Goal: Task Accomplishment & Management: Manage account settings

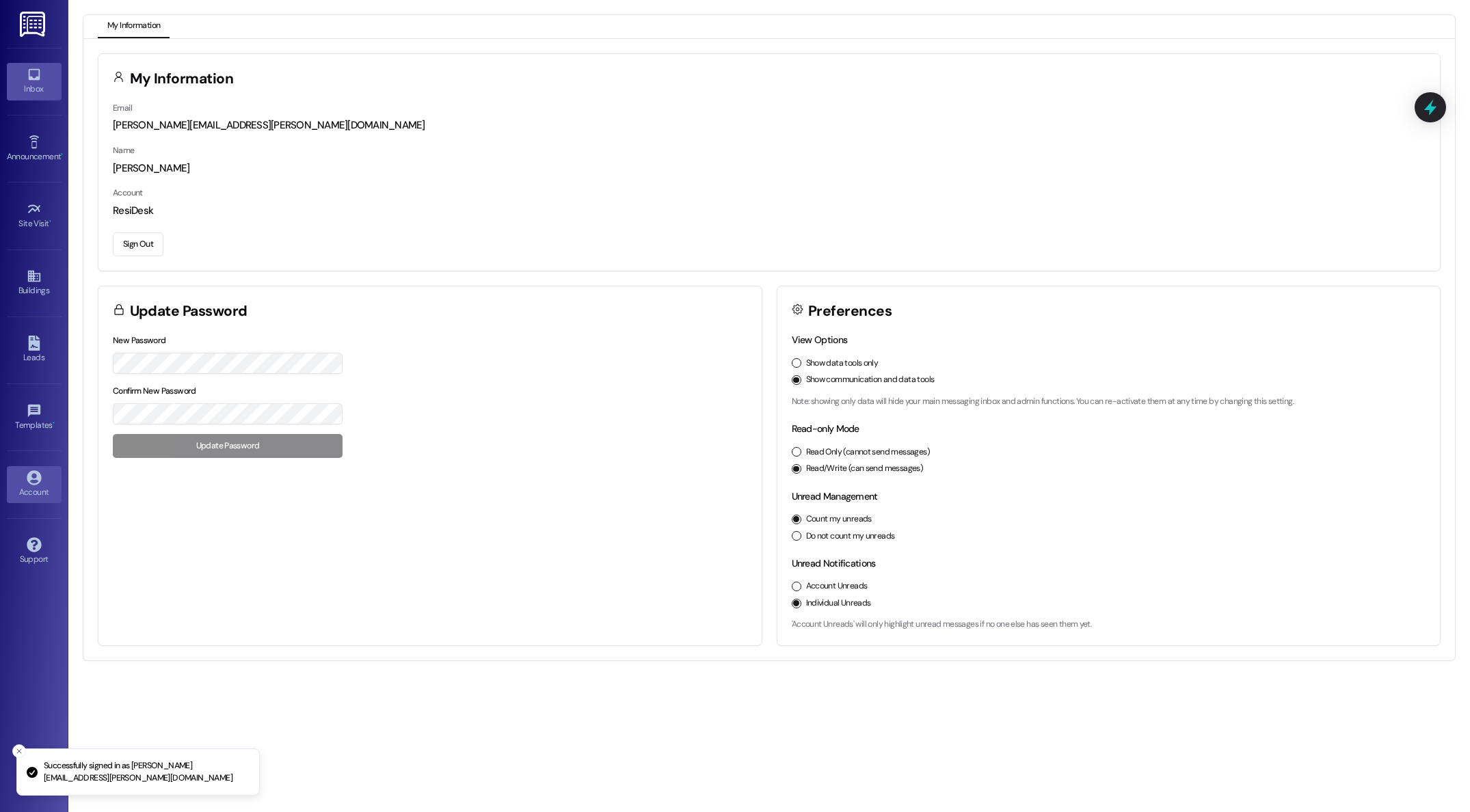
click at [33, 83] on div "Inbox" at bounding box center [34, 89] width 69 height 14
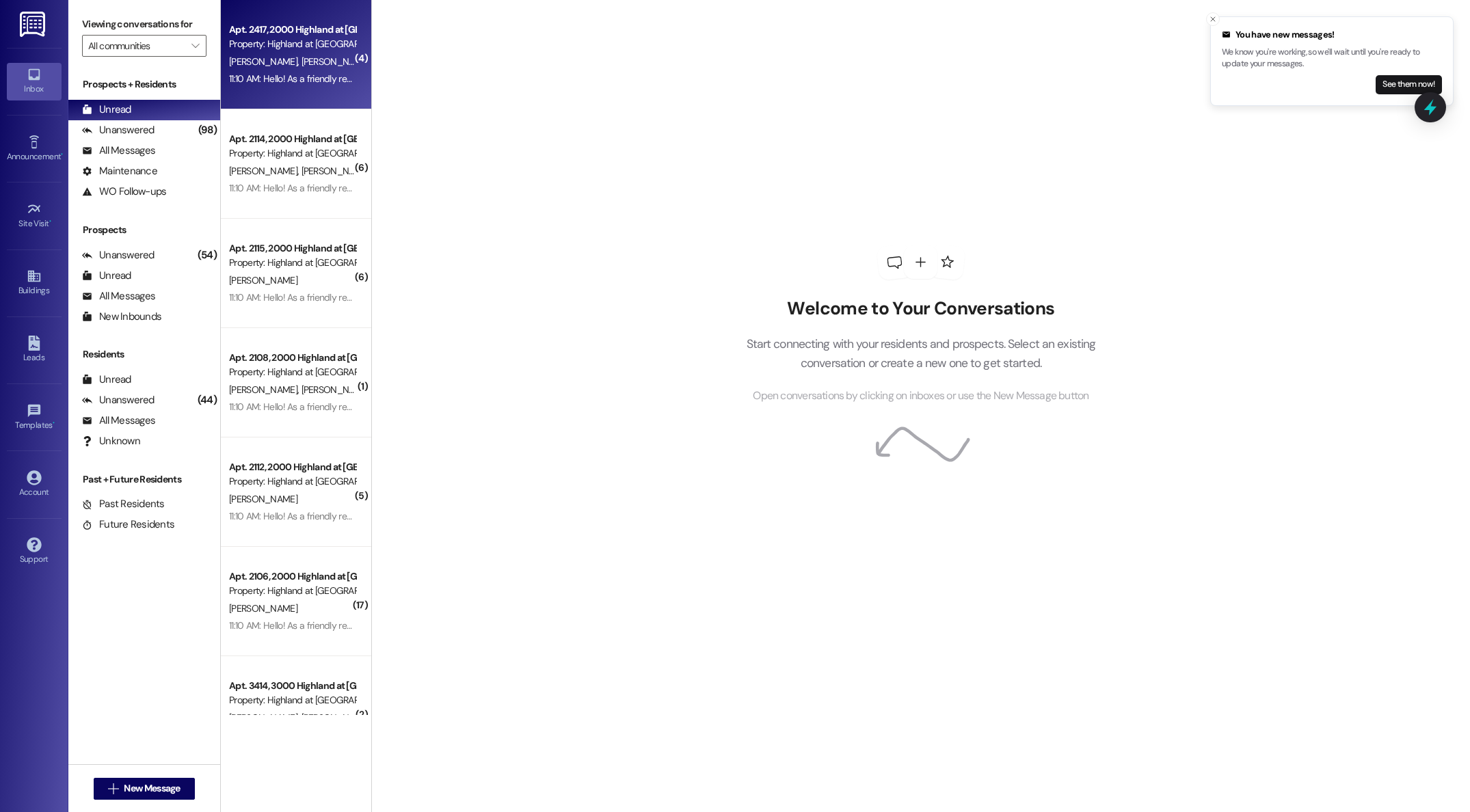
click at [259, 75] on div "11:10 AM: Hello! As a friendly reminder, we will enter units to change air filt…" at bounding box center [1297, 79] width 2137 height 13
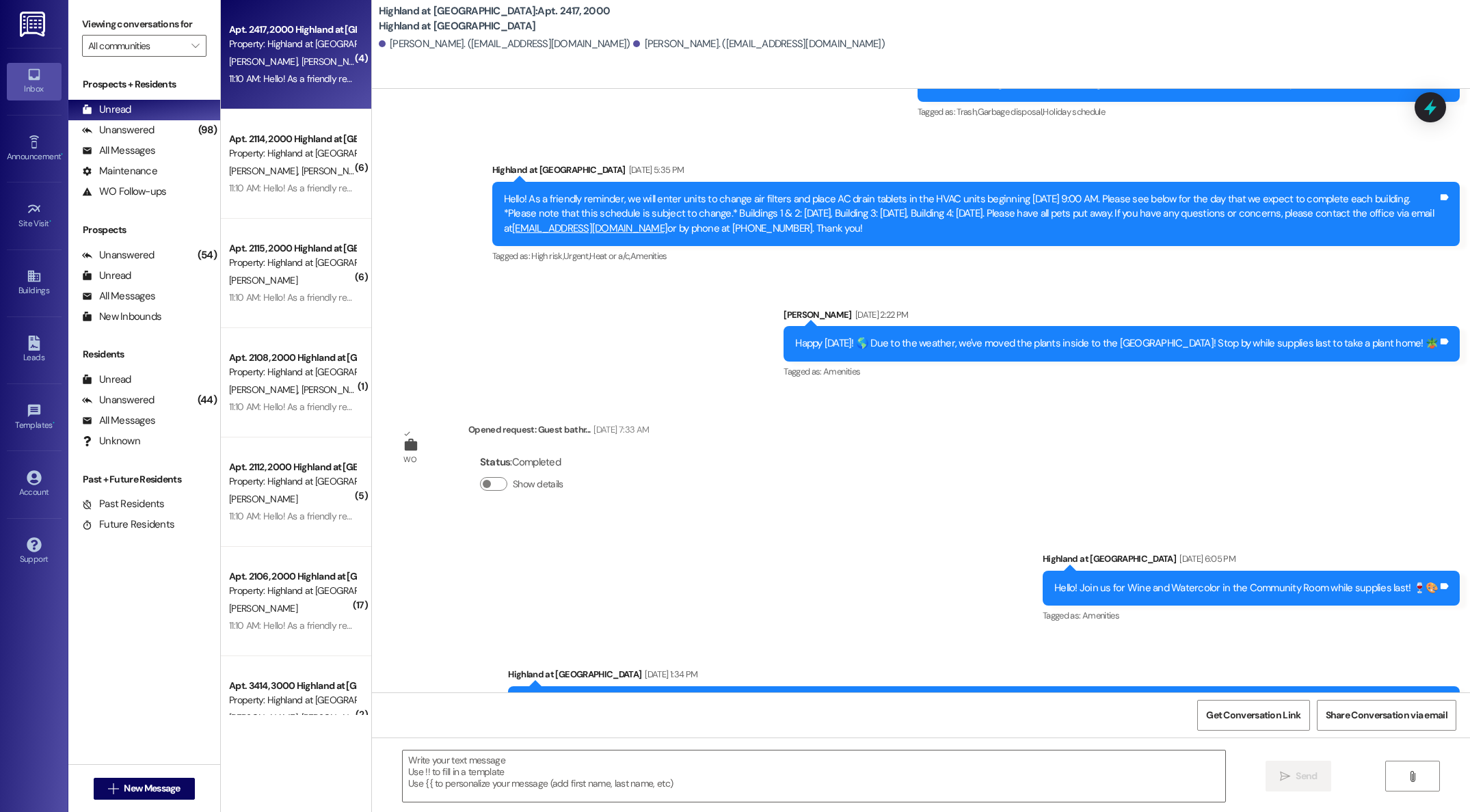
scroll to position [3300, 0]
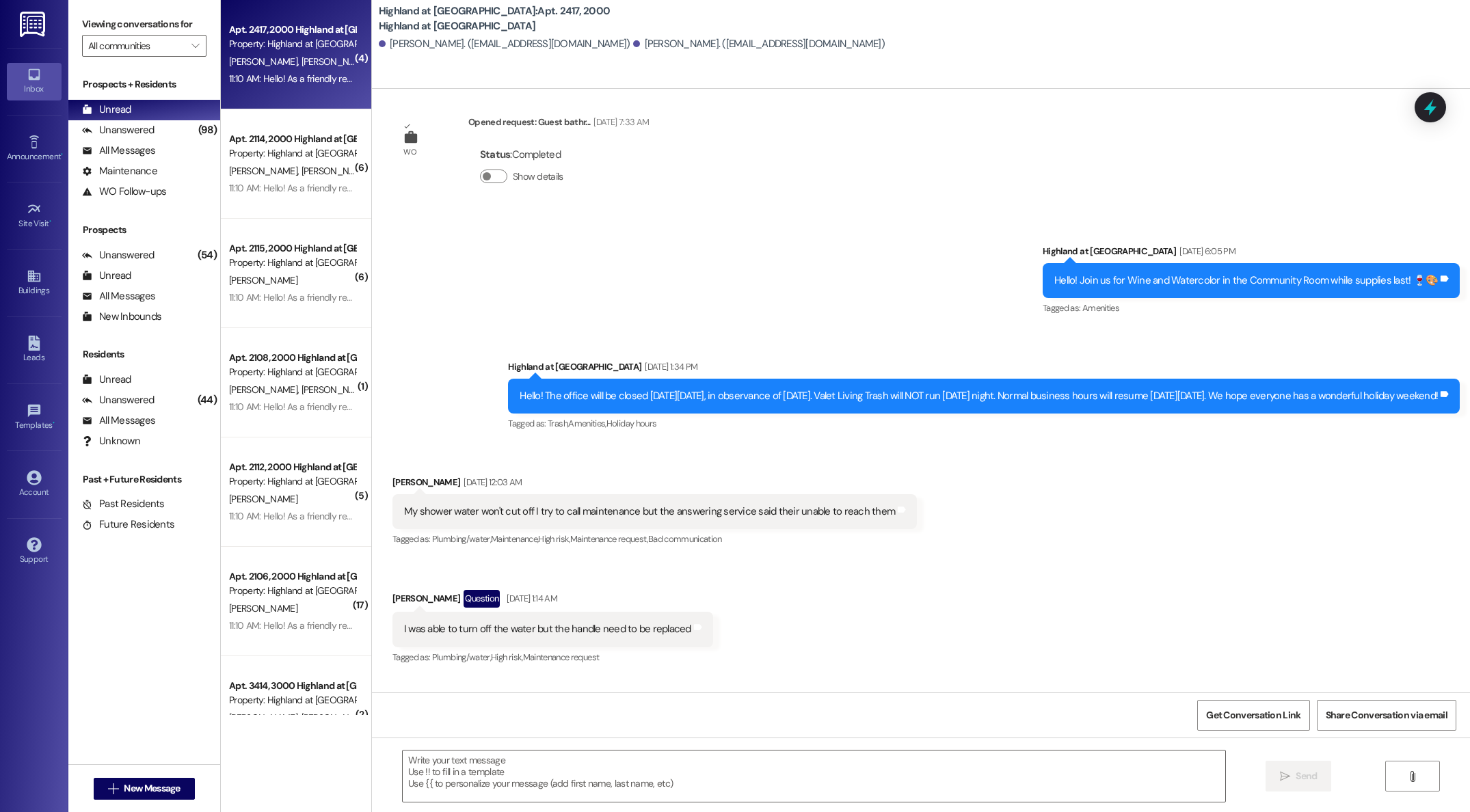
click at [262, 141] on div "Apt. 2114, 2000 Highland at [GEOGRAPHIC_DATA]" at bounding box center [292, 139] width 127 height 14
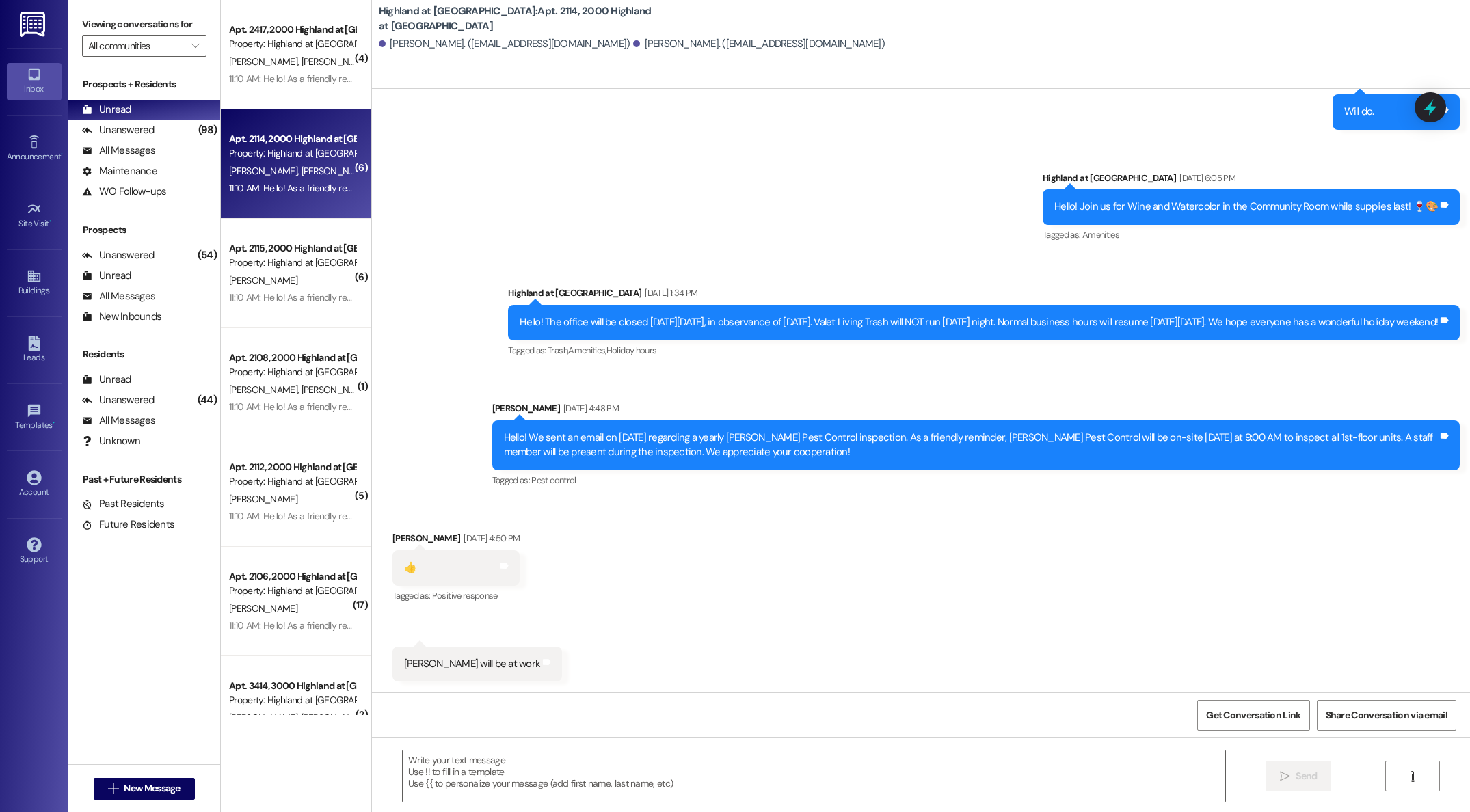
click at [250, 63] on span "[PERSON_NAME]" at bounding box center [265, 61] width 72 height 13
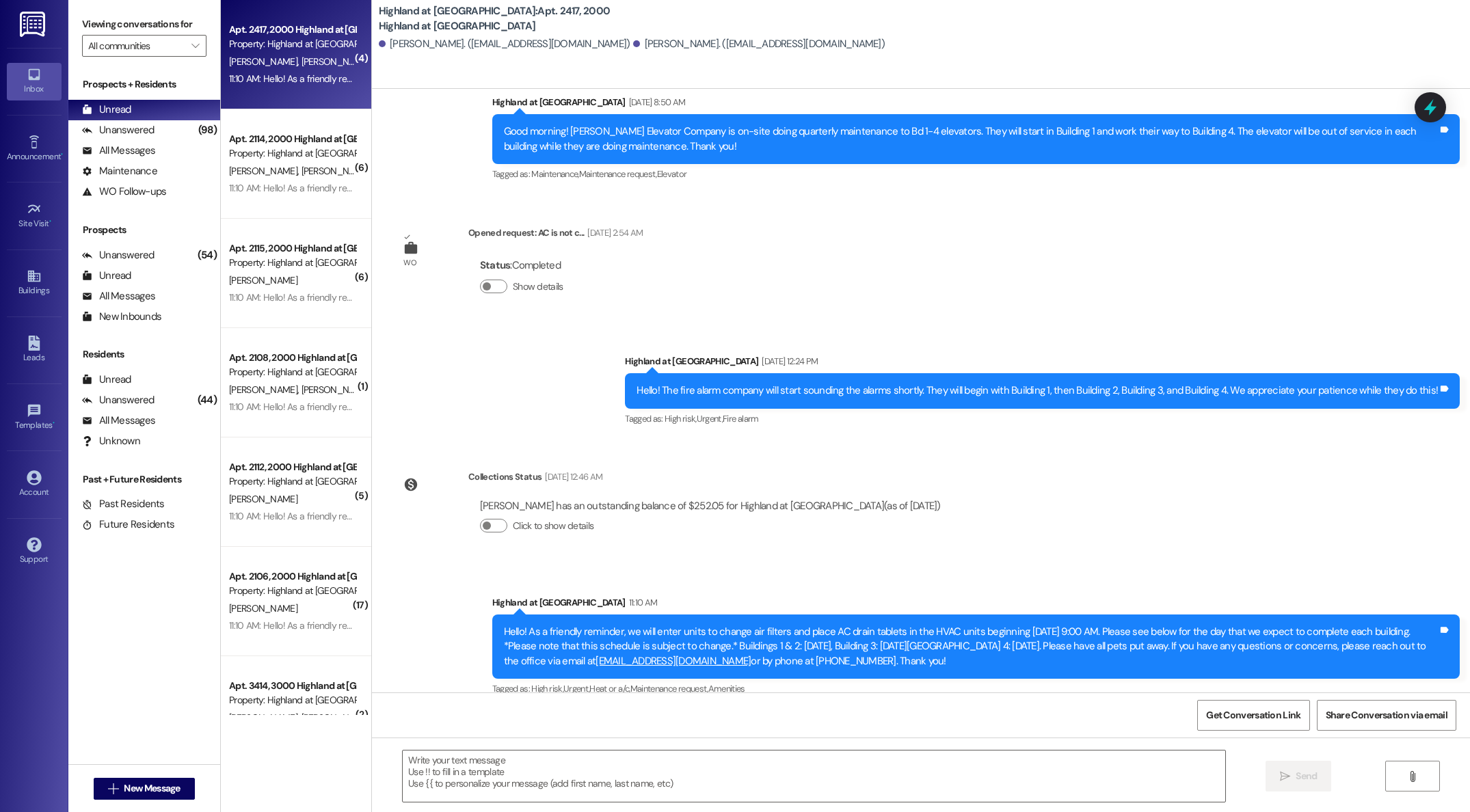
scroll to position [5759, 0]
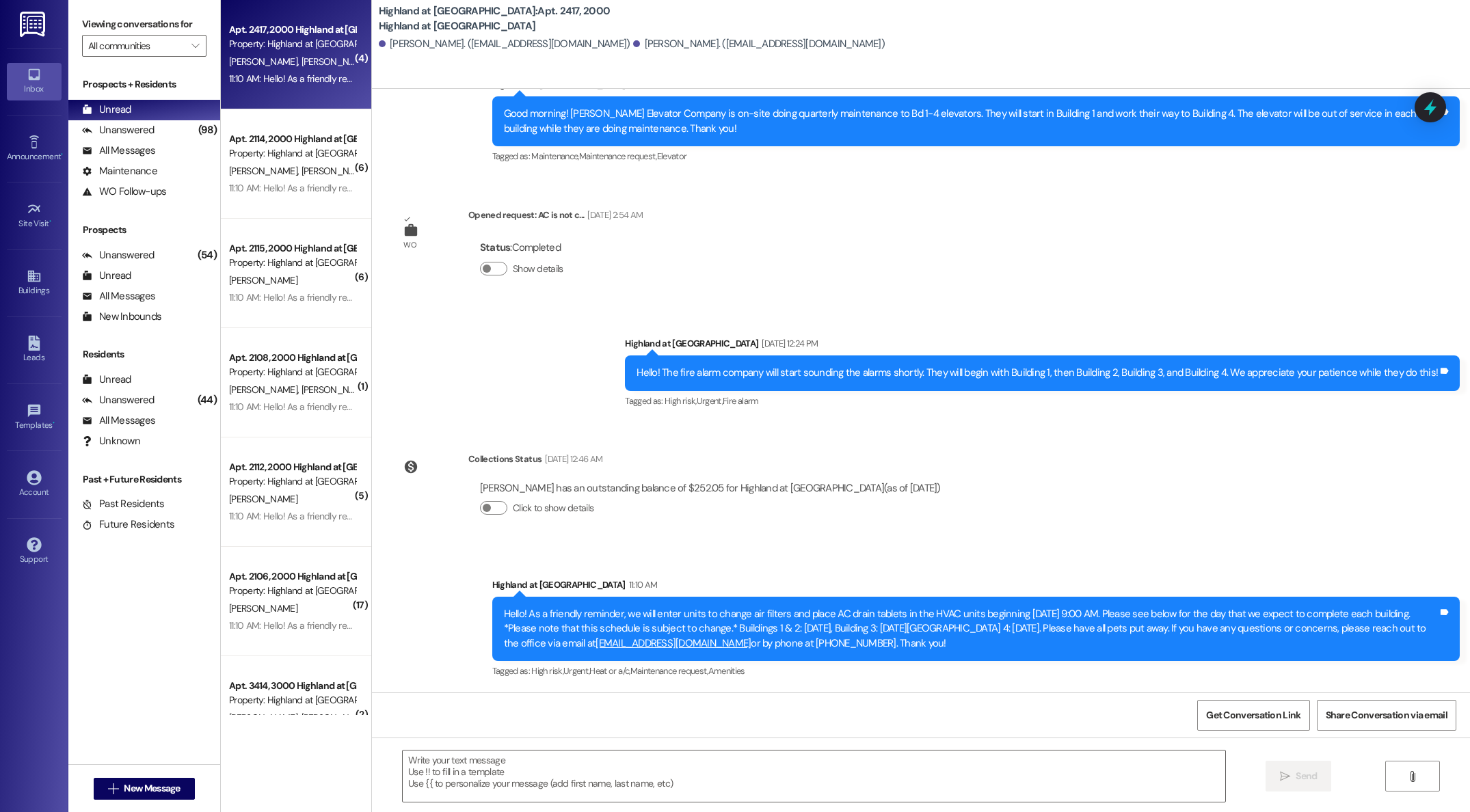
click at [253, 158] on div "Property: Highland at [GEOGRAPHIC_DATA]" at bounding box center [292, 154] width 127 height 14
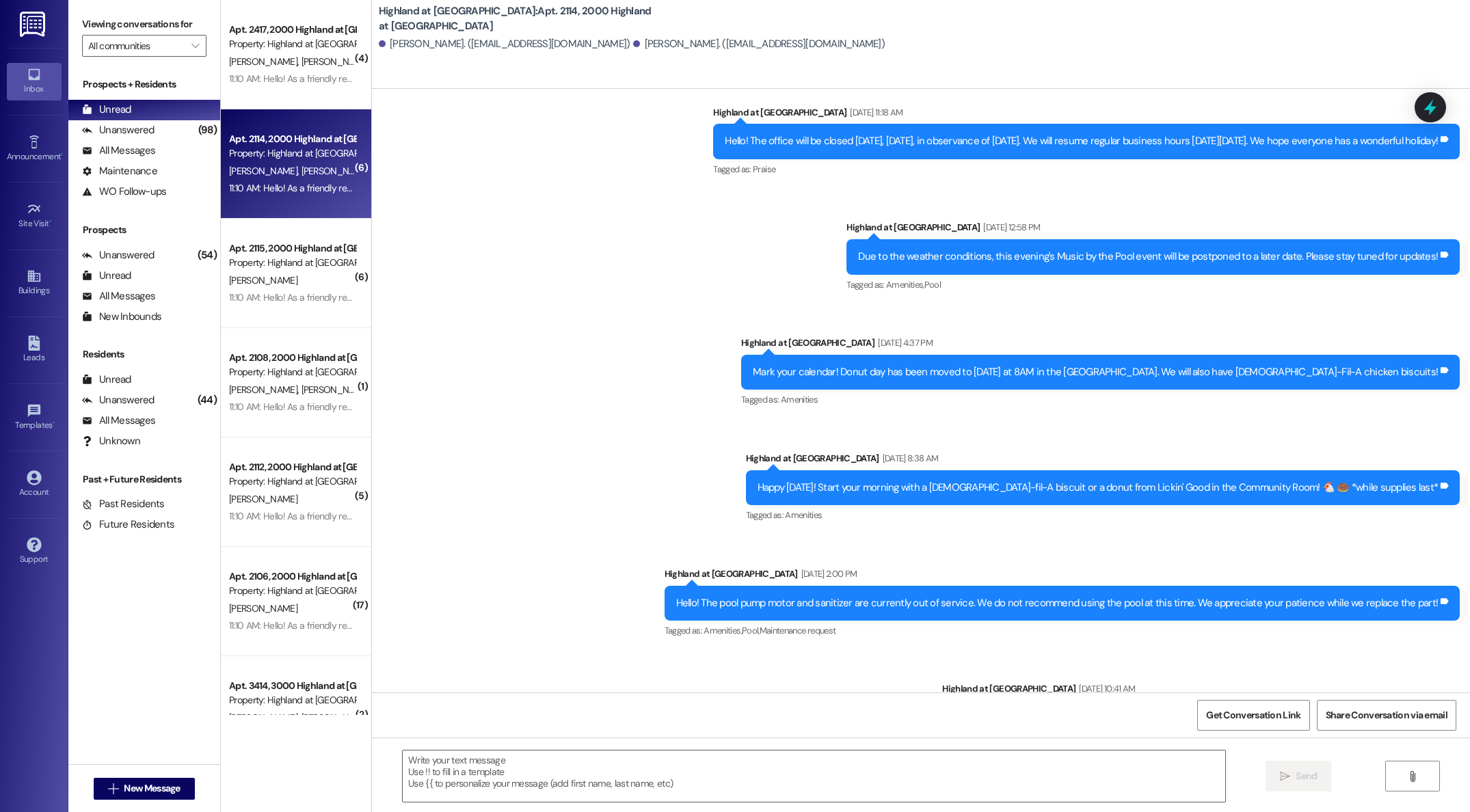
scroll to position [6304, 0]
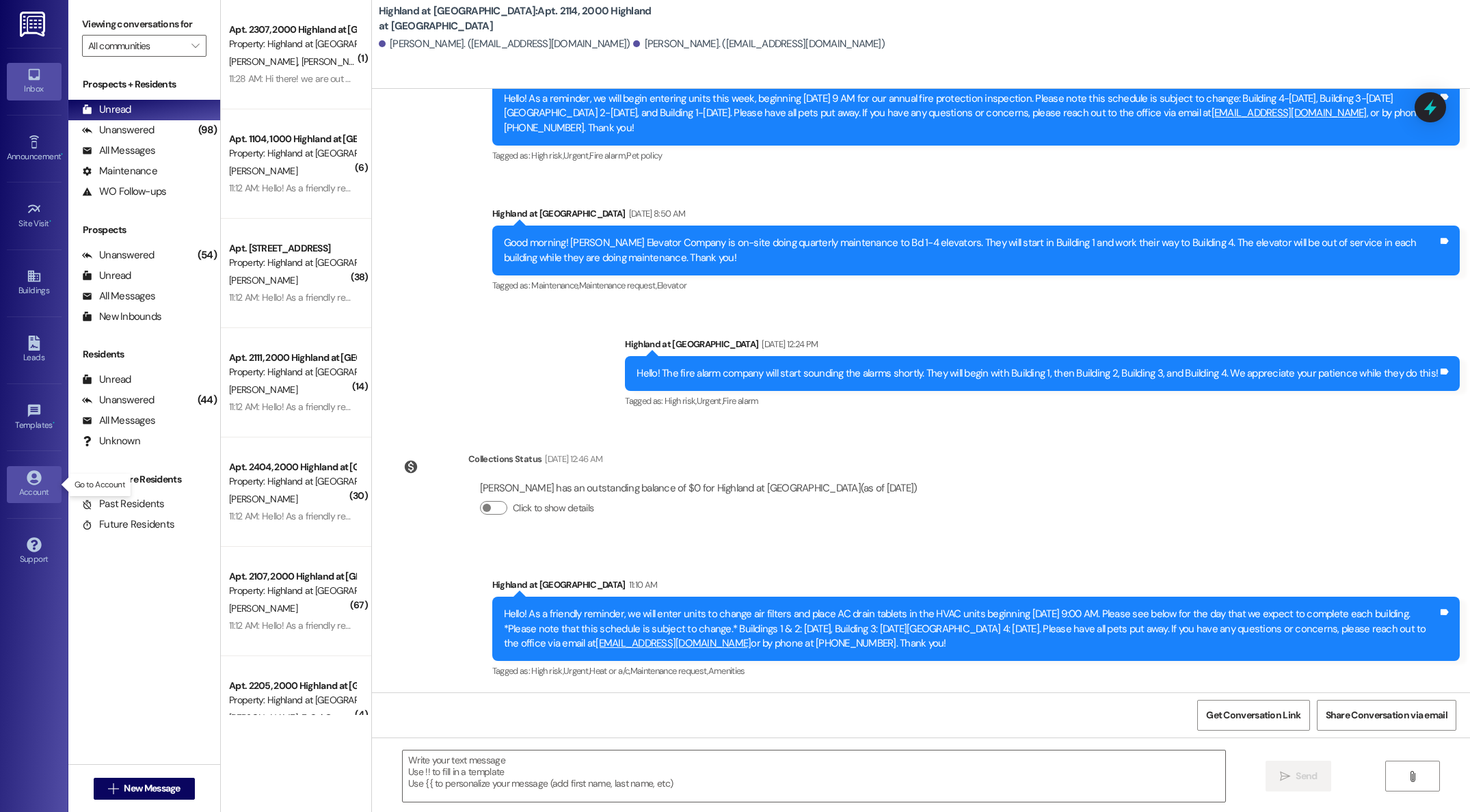
click at [30, 488] on div "Account" at bounding box center [34, 492] width 69 height 14
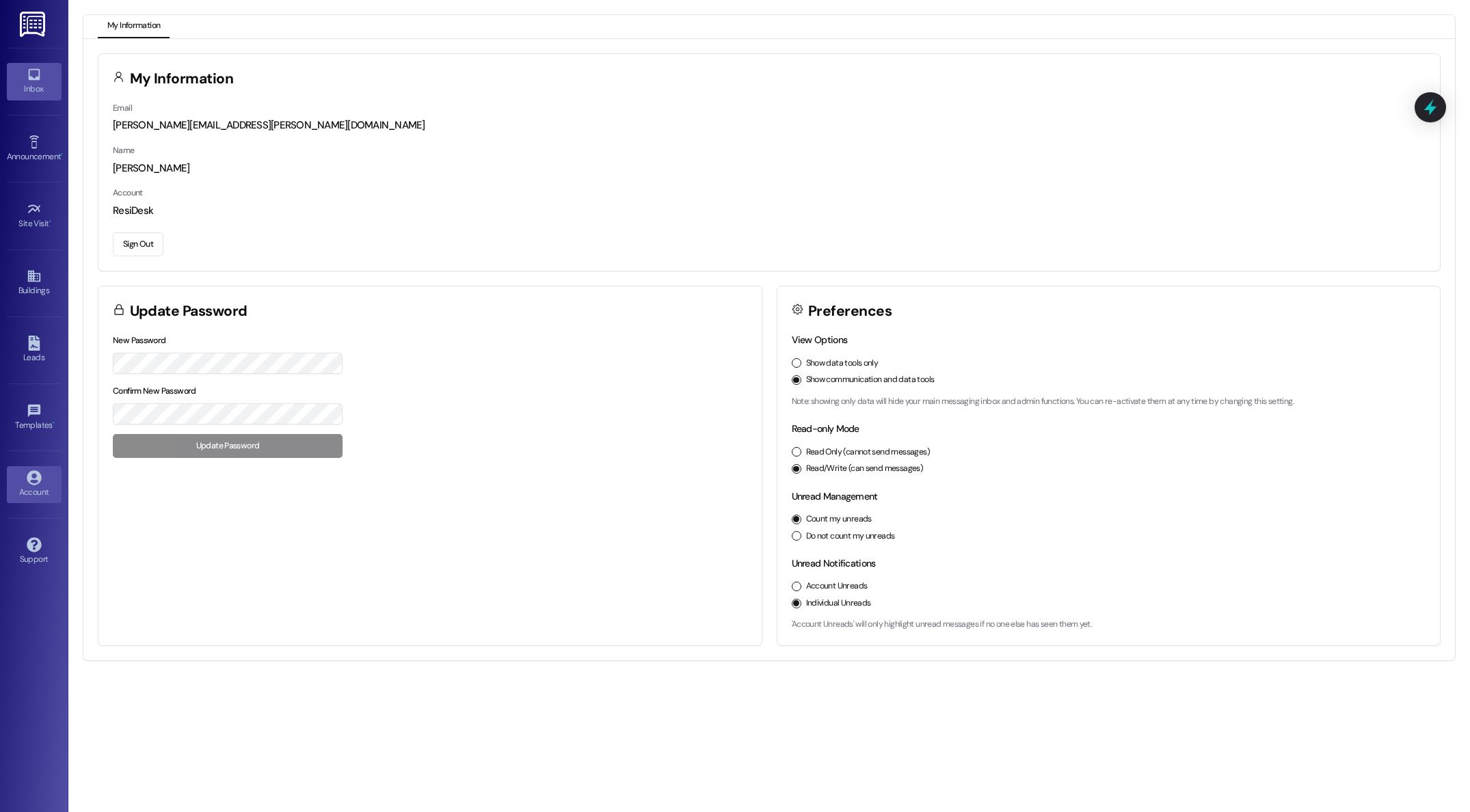
click at [32, 90] on div "Inbox" at bounding box center [34, 89] width 69 height 14
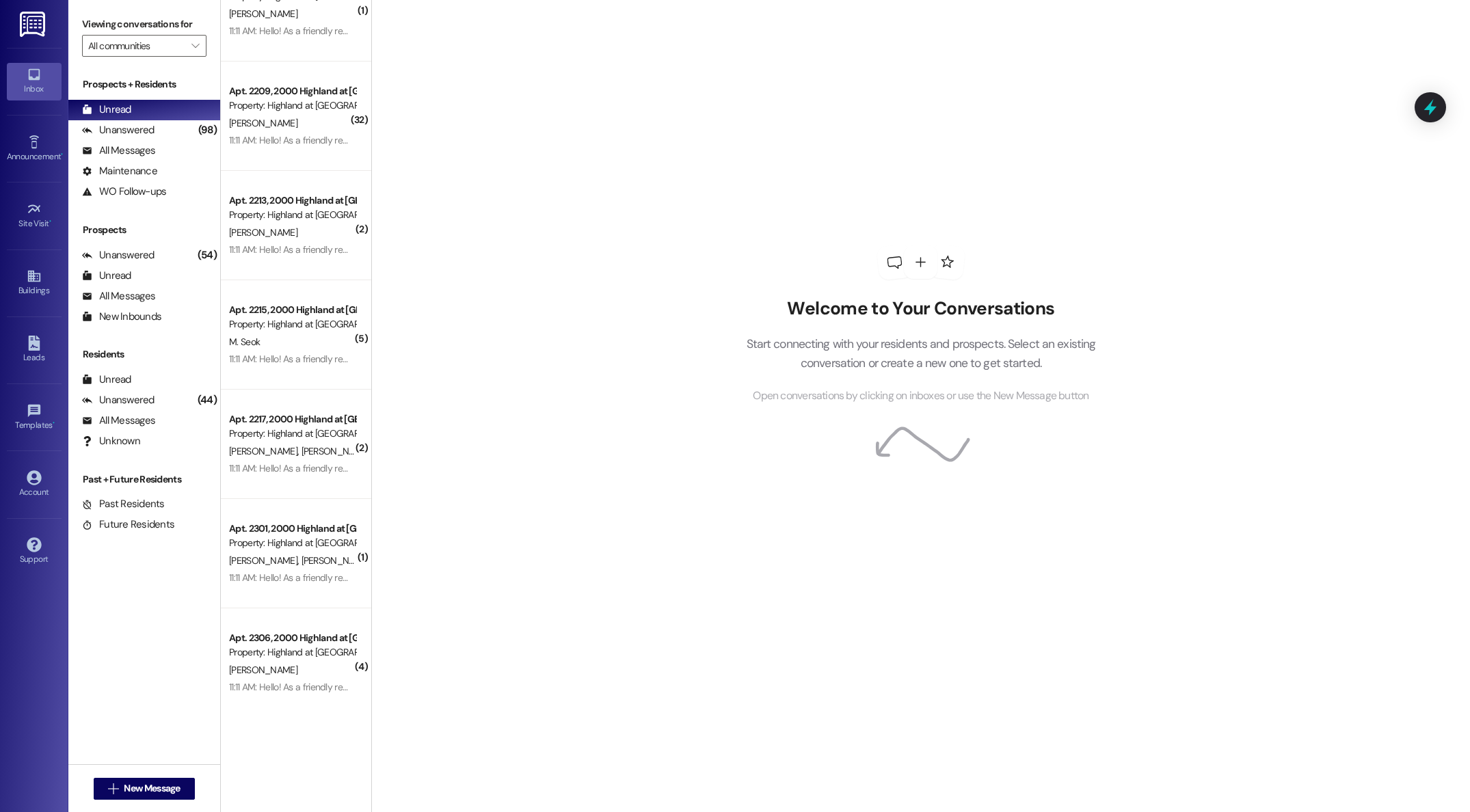
scroll to position [1252, 0]
click at [173, 159] on div "All Messages (undefined)" at bounding box center [145, 151] width 152 height 21
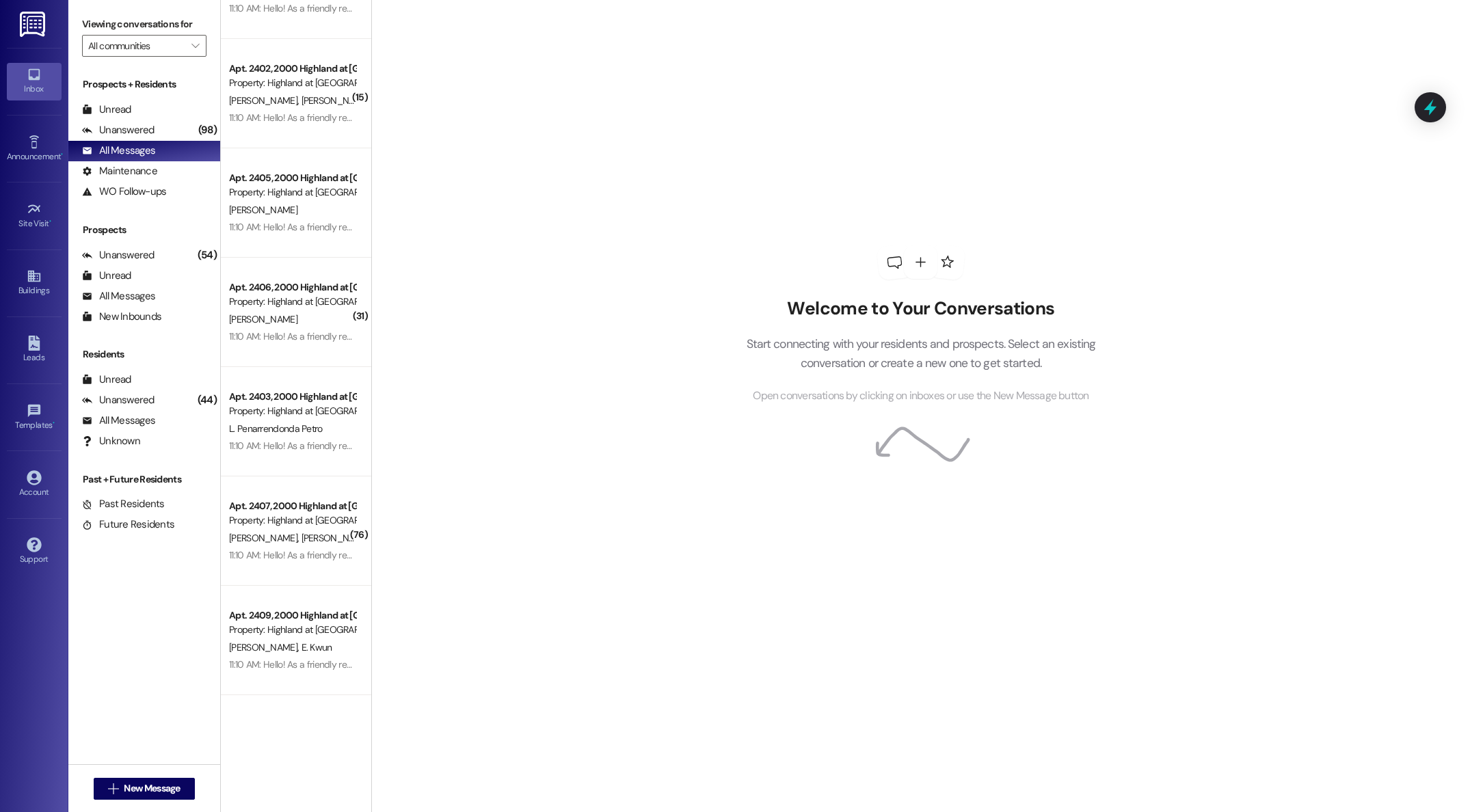
scroll to position [4753, 0]
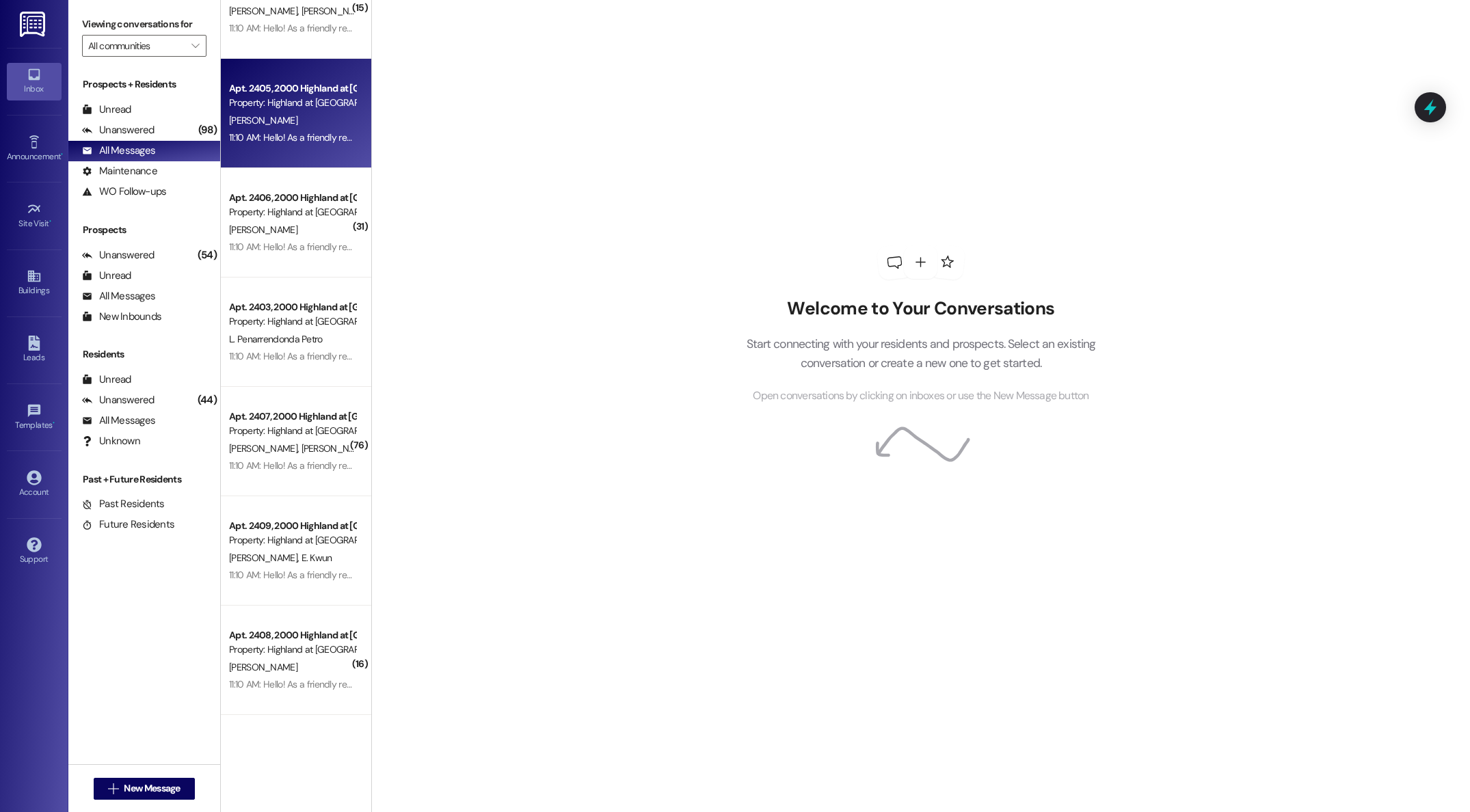
click at [280, 127] on div "[PERSON_NAME]" at bounding box center [292, 120] width 129 height 17
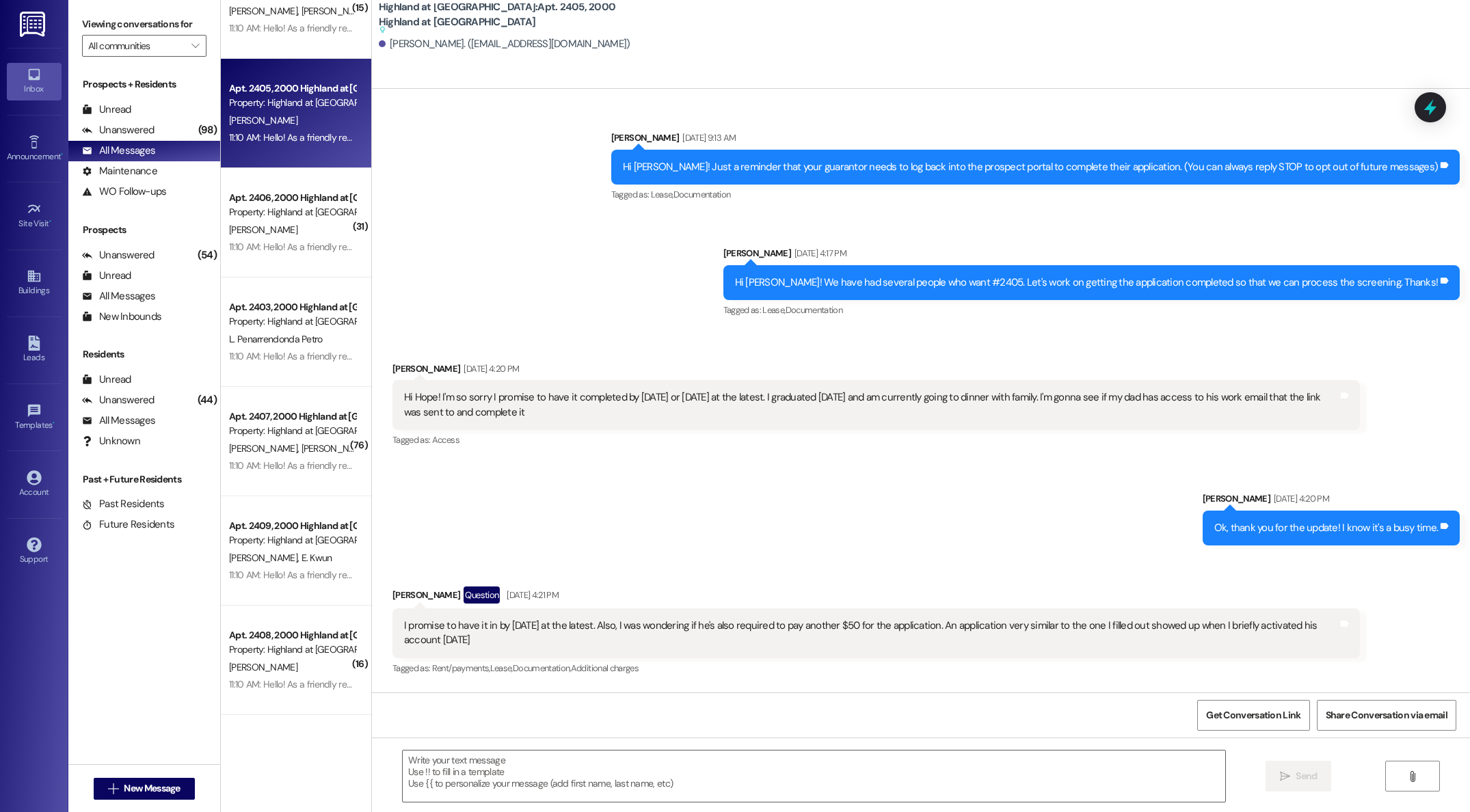
scroll to position [9020, 0]
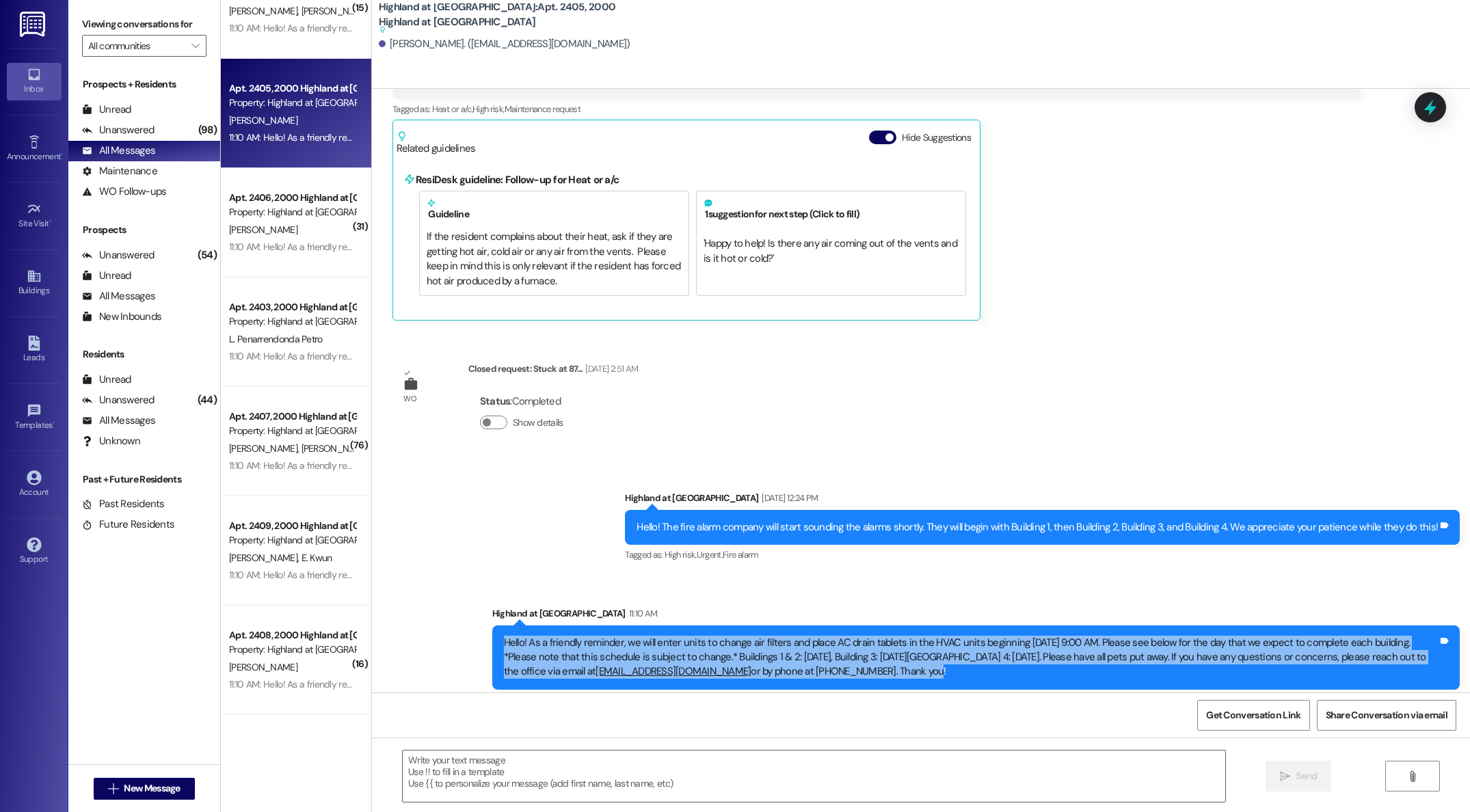
drag, startPoint x: 1079, startPoint y: 647, endPoint x: 490, endPoint y: 611, distance: 590.1
click at [492, 626] on div "Hello! As a friendly reminder, we will enter units to change air filters and pl…" at bounding box center [975, 657] width 967 height 64
copy div "Hello! As a friendly reminder, we will enter units to change air filters and pl…"
click at [19, 481] on link "Account" at bounding box center [34, 484] width 54 height 37
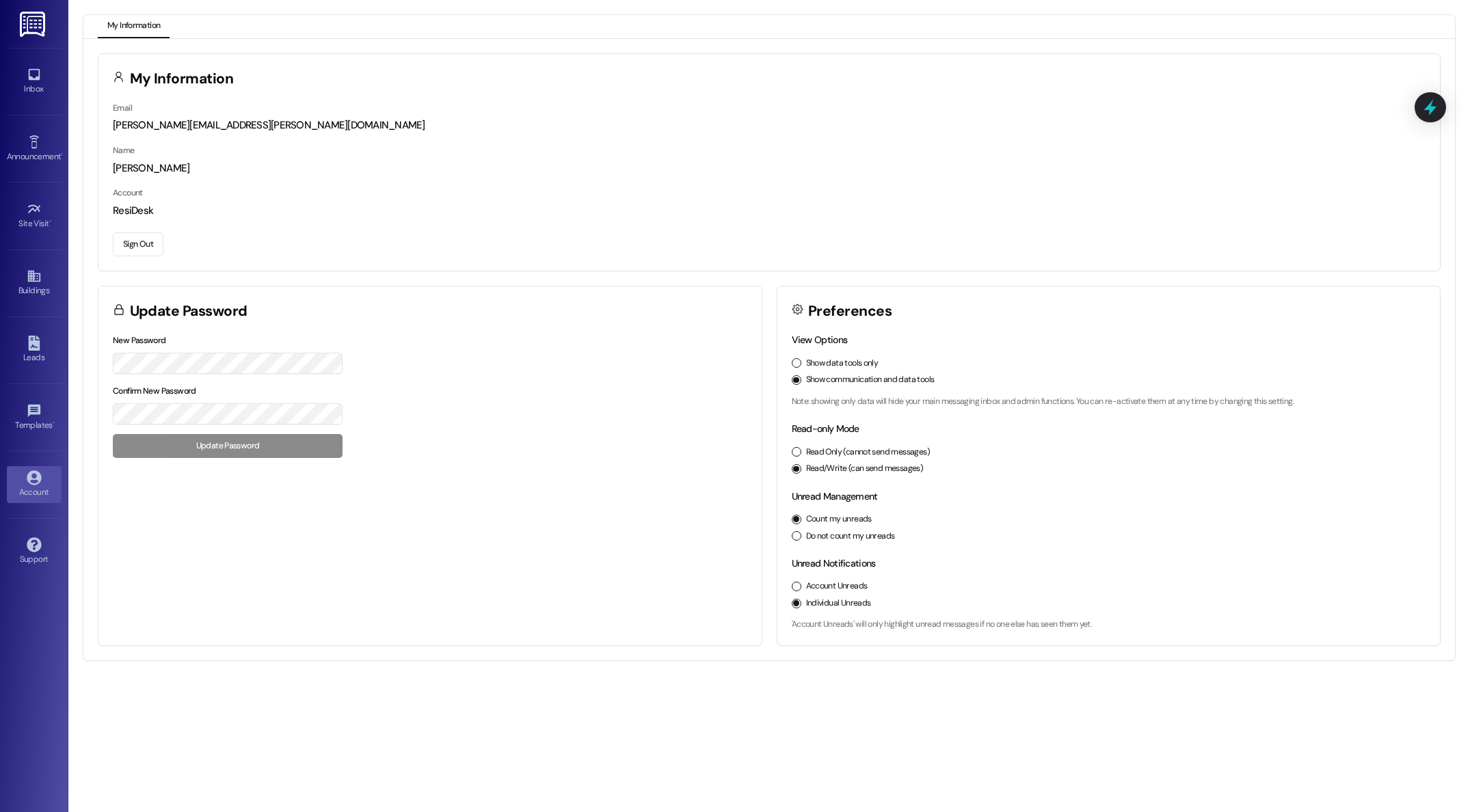
click at [144, 248] on button "Sign Out" at bounding box center [138, 244] width 51 height 24
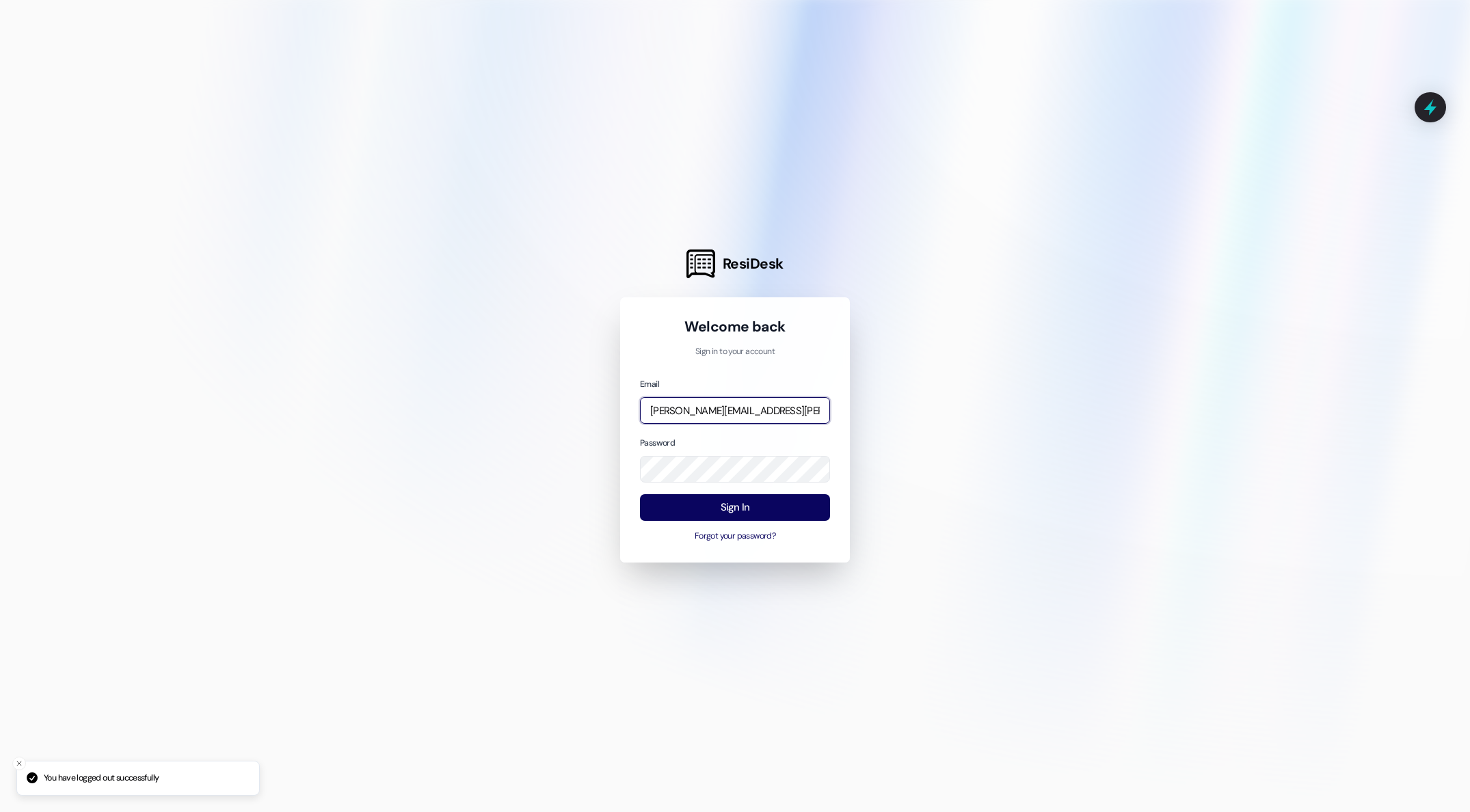
click at [807, 417] on input "[PERSON_NAME][EMAIL_ADDRESS][PERSON_NAME][DOMAIN_NAME]" at bounding box center [735, 410] width 190 height 26
type input "[EMAIL_ADDRESS][DOMAIN_NAME]"
click at [741, 516] on button "Sign In" at bounding box center [735, 506] width 190 height 26
